Goal: Feedback & Contribution: Leave review/rating

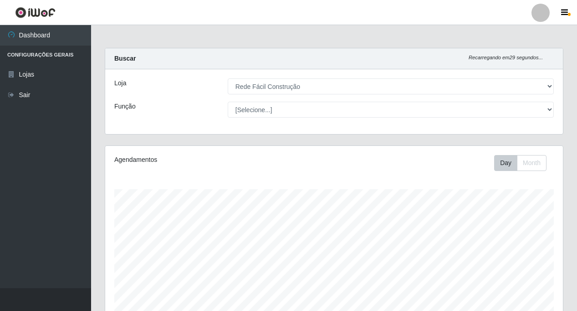
select select "318"
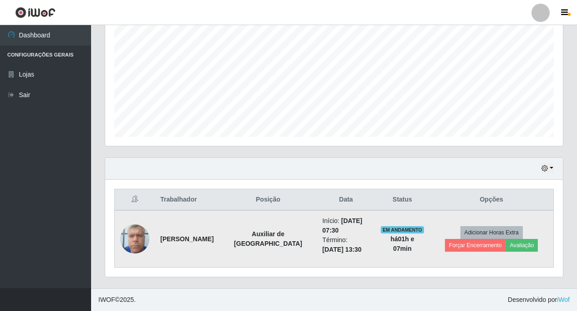
scroll to position [189, 458]
click at [506, 243] on button "Avaliação" at bounding box center [522, 245] width 32 height 13
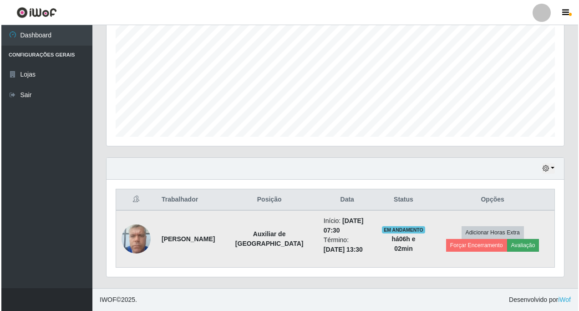
scroll to position [189, 453]
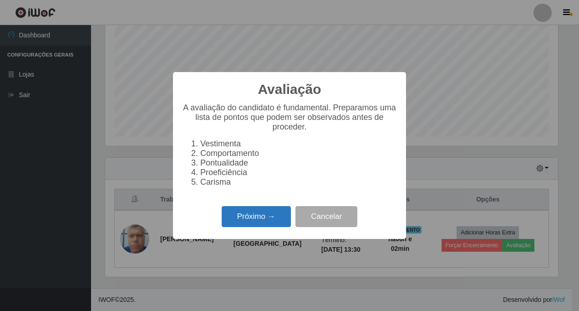
click at [250, 221] on button "Próximo →" at bounding box center [256, 216] width 69 height 21
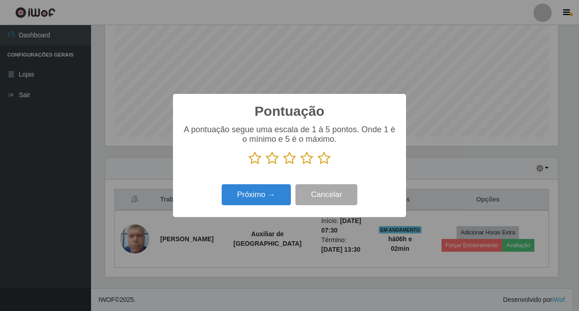
scroll to position [455258, 454994]
click at [323, 160] on icon at bounding box center [324, 158] width 13 height 14
click at [318, 165] on input "radio" at bounding box center [318, 165] width 0 height 0
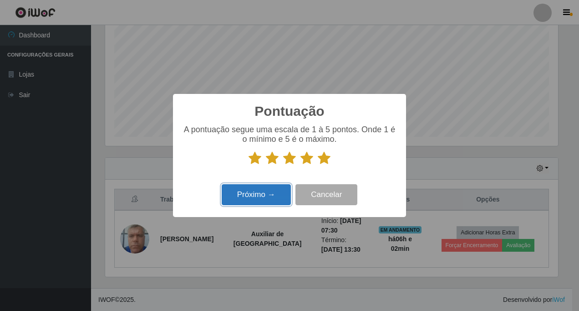
click at [257, 197] on button "Próximo →" at bounding box center [256, 194] width 69 height 21
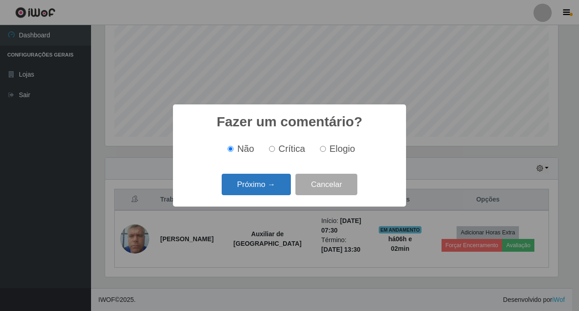
click at [254, 186] on button "Próximo →" at bounding box center [256, 184] width 69 height 21
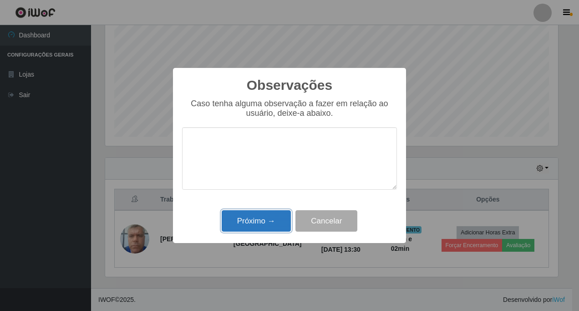
click at [255, 225] on button "Próximo →" at bounding box center [256, 220] width 69 height 21
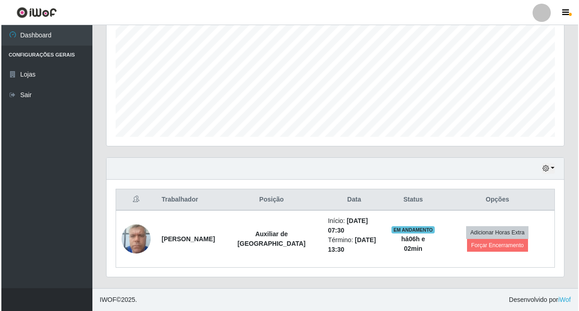
scroll to position [179, 0]
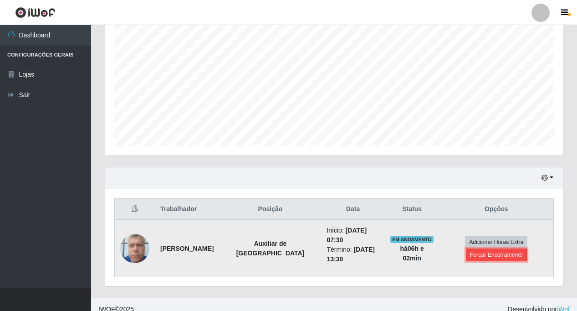
click at [480, 252] on button "Forçar Encerramento" at bounding box center [496, 254] width 61 height 13
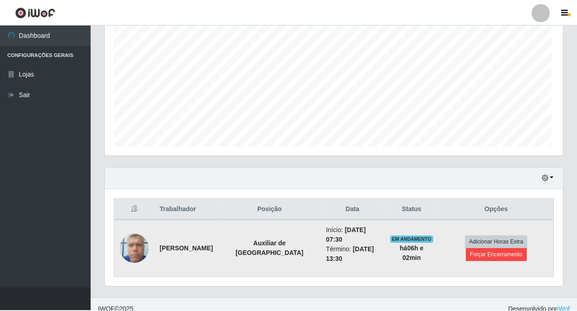
scroll to position [189, 453]
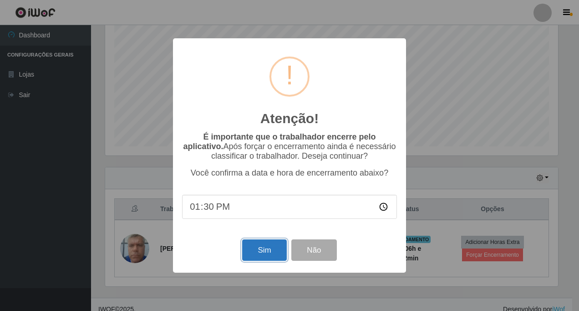
click at [262, 249] on button "Sim" at bounding box center [264, 249] width 44 height 21
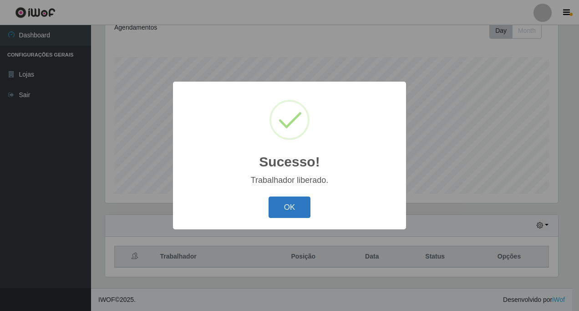
click at [286, 213] on button "OK" at bounding box center [290, 206] width 42 height 21
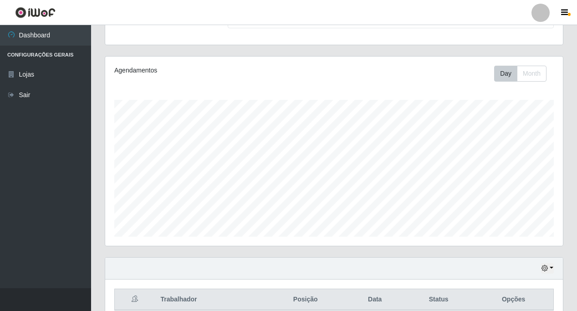
scroll to position [132, 0]
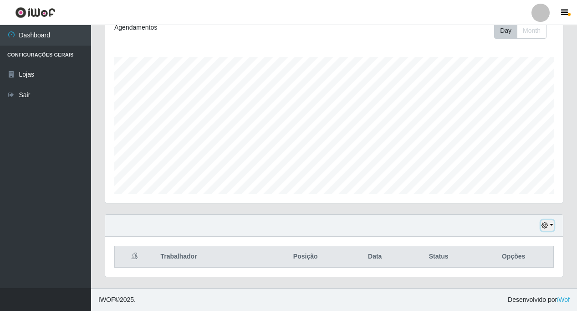
click at [551, 225] on button "button" at bounding box center [547, 225] width 13 height 10
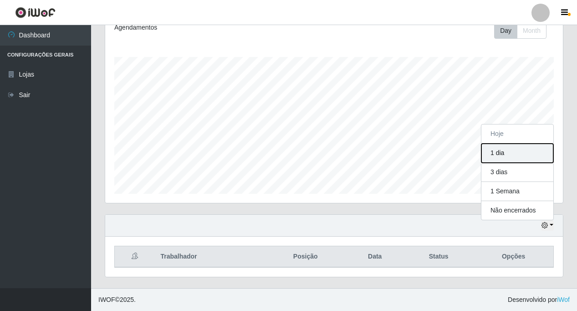
click at [492, 153] on button "1 dia" at bounding box center [517, 152] width 72 height 19
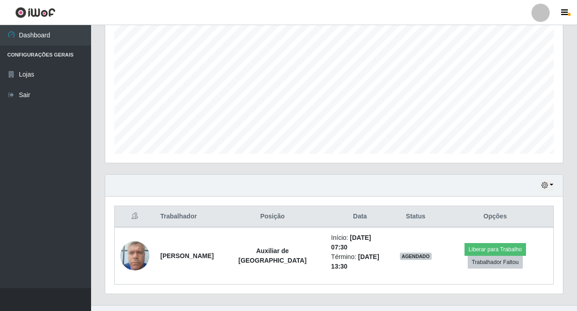
scroll to position [173, 0]
